Goal: Find contact information

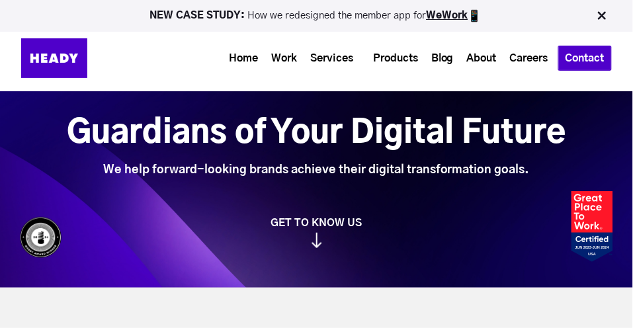
click at [566, 66] on link "Contact" at bounding box center [585, 58] width 52 height 24
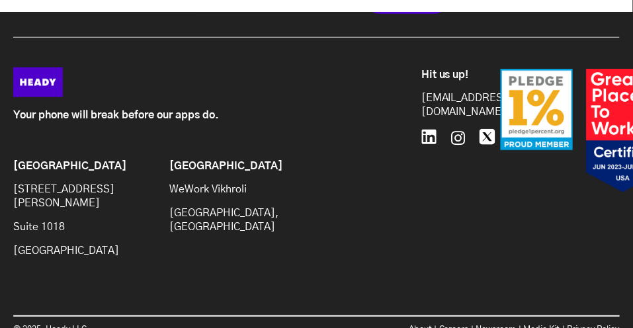
scroll to position [1109, 0]
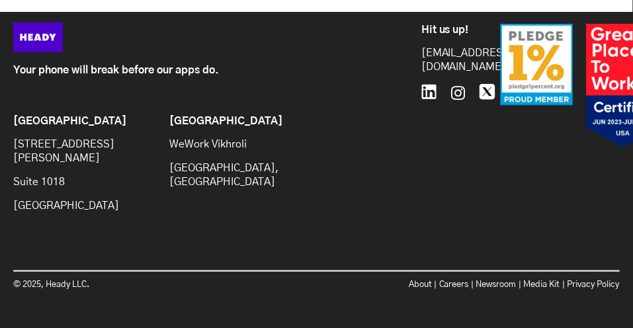
click at [94, 199] on p "[GEOGRAPHIC_DATA]" at bounding box center [84, 206] width 143 height 14
copy p "11201"
drag, startPoint x: 11, startPoint y: 153, endPoint x: 61, endPoint y: 152, distance: 50.3
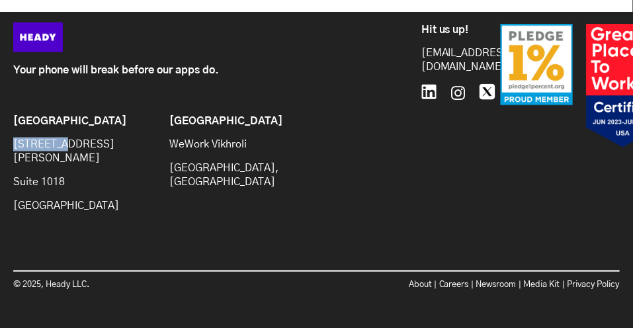
click at [61, 152] on div "Your phone will break before our apps do. Brooklyn 20 Jay St Suite 1018 Brookly…" at bounding box center [316, 163] width 633 height 283
copy p "[STREET_ADDRESS][PERSON_NAME]"
